Goal: Check status

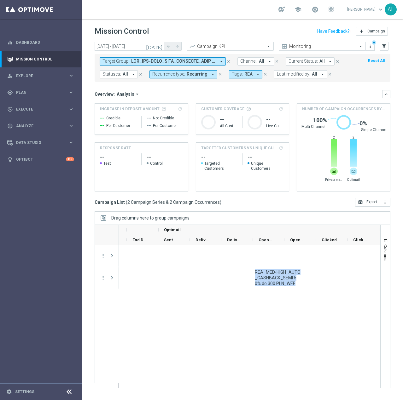
scroll to position [0, 468]
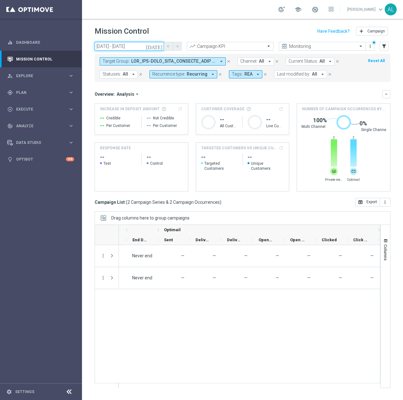
click at [114, 43] on input "[DATE] - [DATE]" at bounding box center [129, 46] width 69 height 9
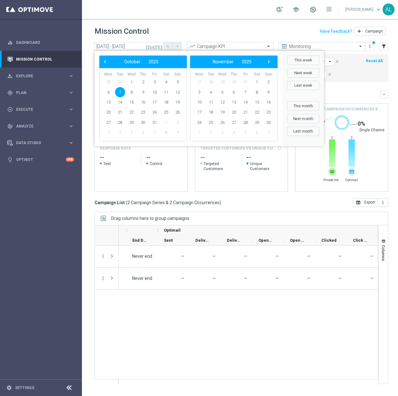
click at [157, 33] on div "Mission Control add Campaign" at bounding box center [242, 31] width 294 height 12
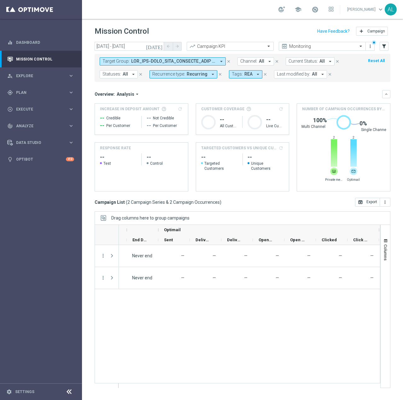
click at [188, 73] on span "Recurring" at bounding box center [197, 74] width 21 height 5
click at [263, 97] on div "Overview: Analysis arrow_drop_down" at bounding box center [238, 94] width 287 height 6
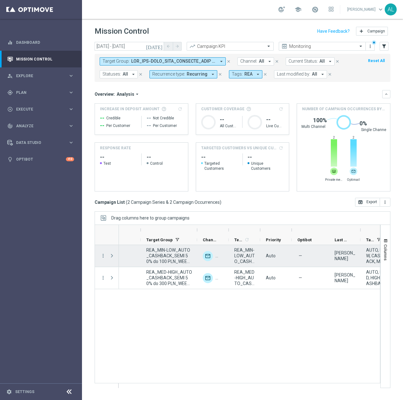
scroll to position [0, 0]
